Goal: Information Seeking & Learning: Learn about a topic

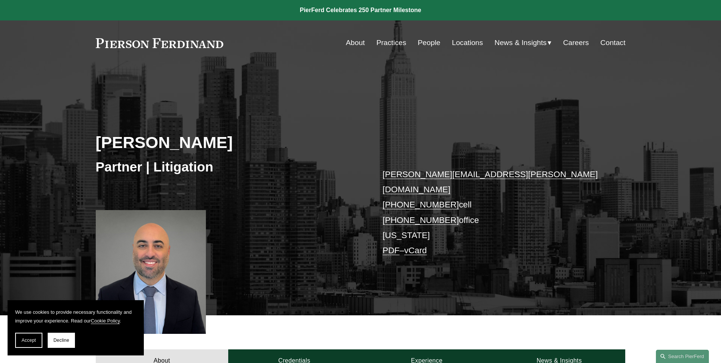
scroll to position [227, 0]
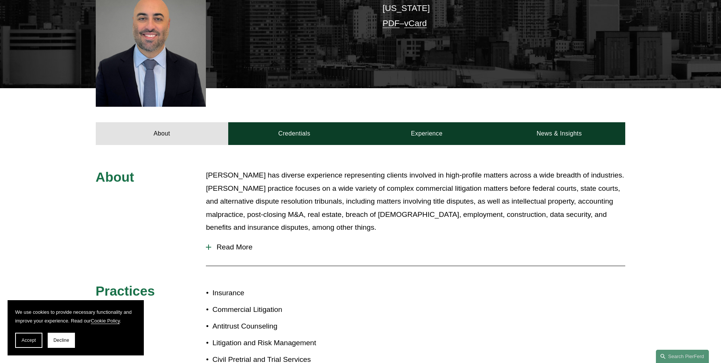
click at [240, 243] on span "Read More" at bounding box center [418, 247] width 414 height 8
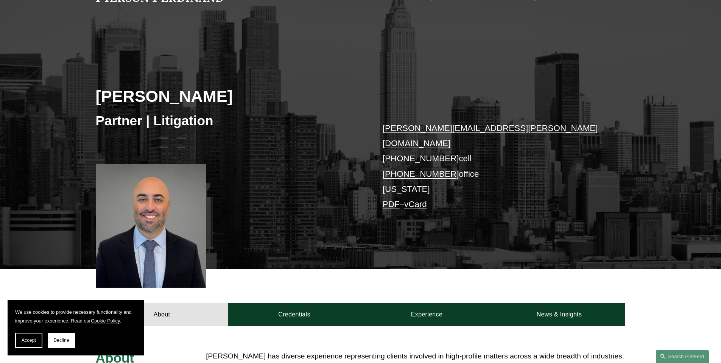
scroll to position [151, 0]
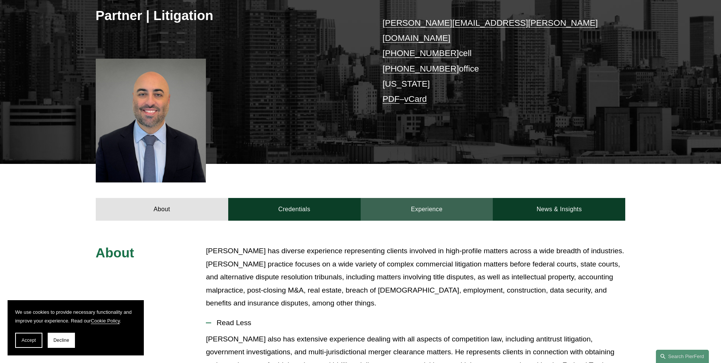
click at [416, 199] on link "Experience" at bounding box center [427, 209] width 133 height 23
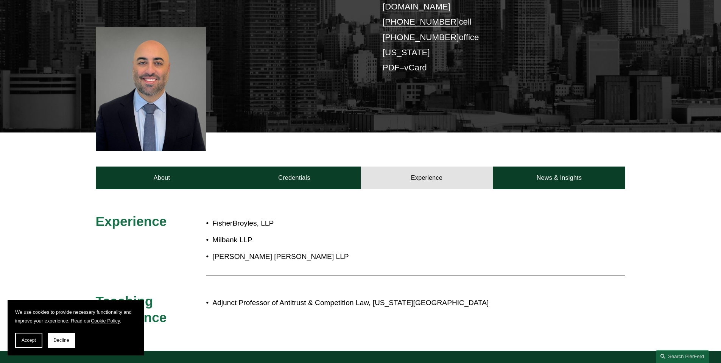
scroll to position [38, 0]
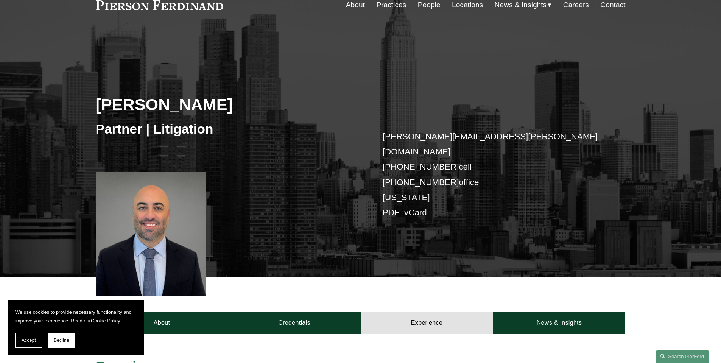
click at [356, 3] on link "About" at bounding box center [355, 5] width 19 height 14
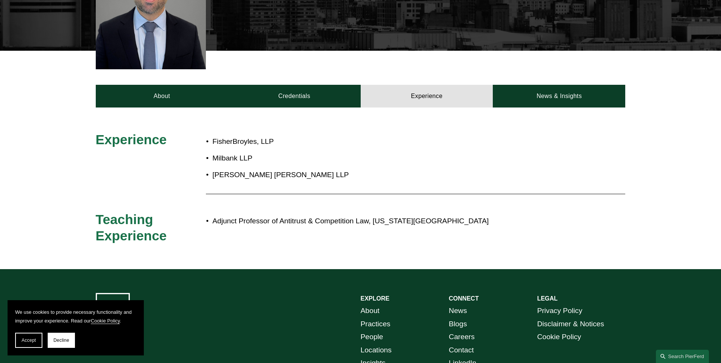
scroll to position [265, 0]
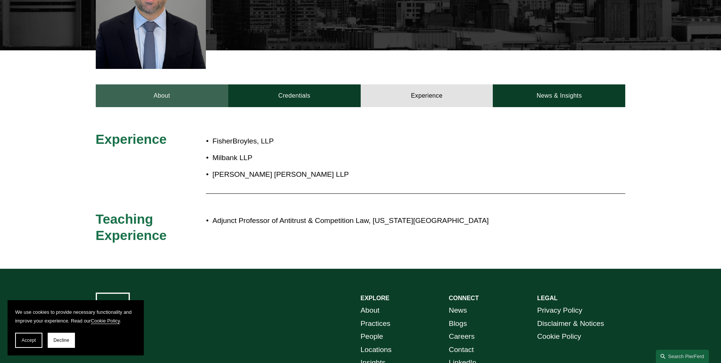
click at [152, 88] on link "About" at bounding box center [162, 95] width 133 height 23
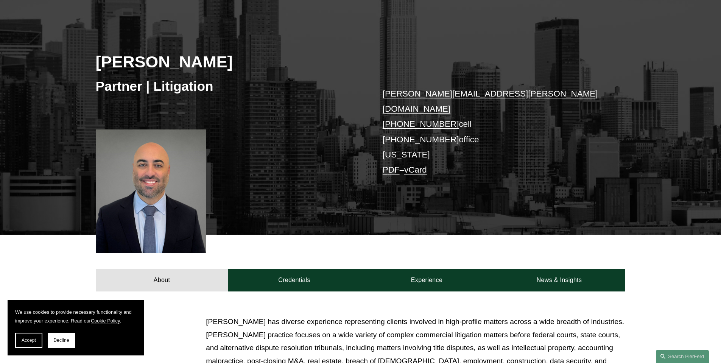
scroll to position [0, 0]
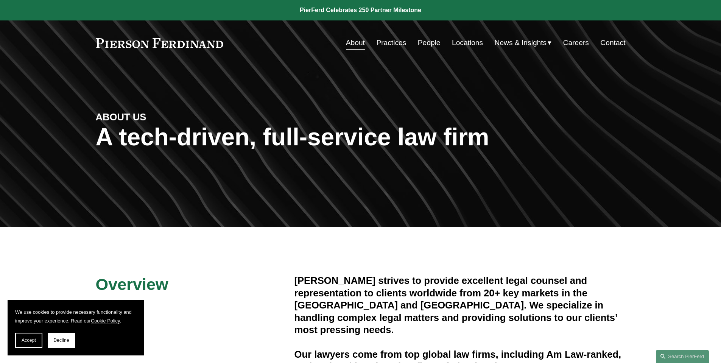
click at [429, 40] on link "People" at bounding box center [429, 43] width 23 height 14
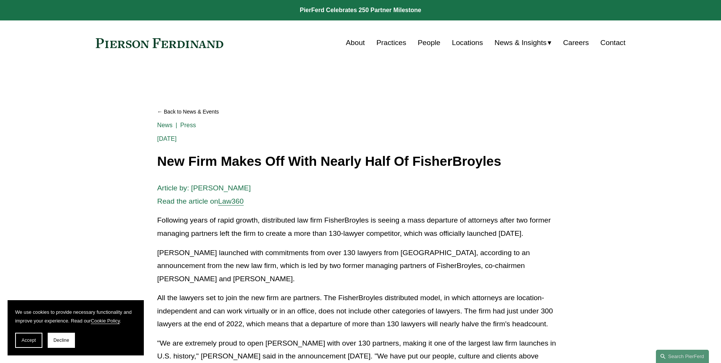
click at [269, 233] on p "Following years of rapid growth, distributed law firm FisherBroyles is seeing a…" at bounding box center [360, 227] width 407 height 26
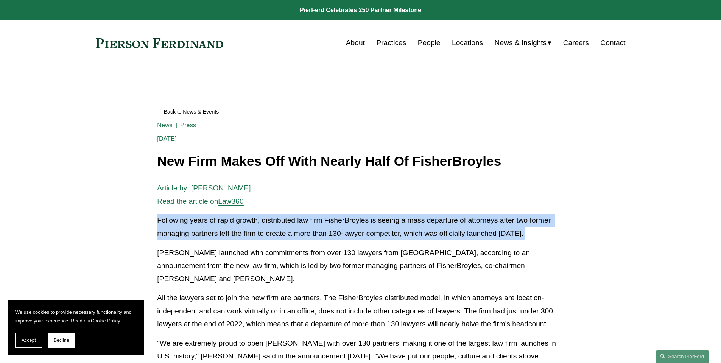
click at [269, 233] on p "Following years of rapid growth, distributed law firm FisherBroyles is seeing a…" at bounding box center [360, 227] width 407 height 26
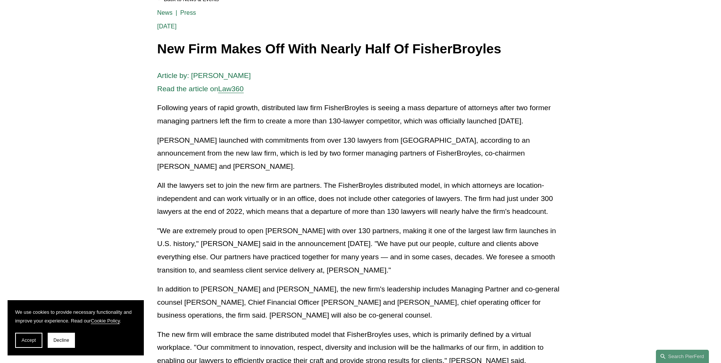
scroll to position [114, 0]
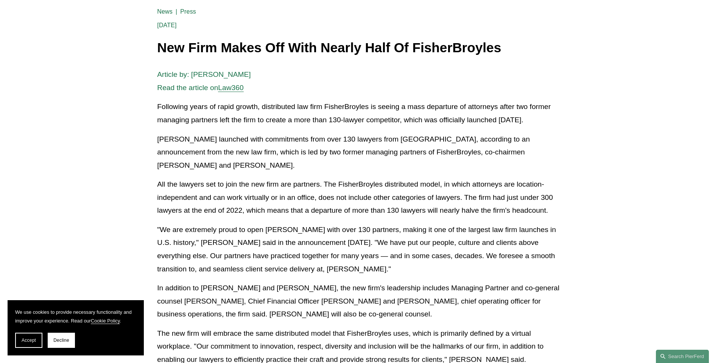
click at [309, 183] on p "All the lawyers set to join the new firm are partners. The FisherBroyles distri…" at bounding box center [360, 197] width 407 height 39
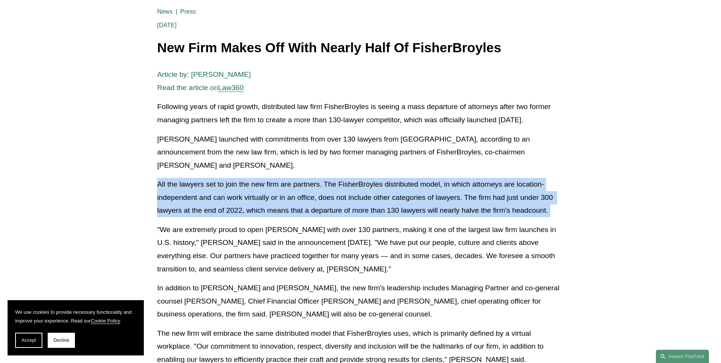
click at [309, 183] on p "All the lawyers set to join the new firm are partners. The FisherBroyles distri…" at bounding box center [360, 197] width 407 height 39
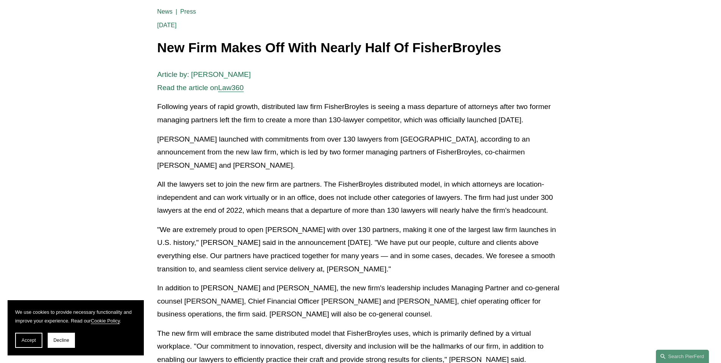
scroll to position [0, 0]
